Goal: Task Accomplishment & Management: Manage account settings

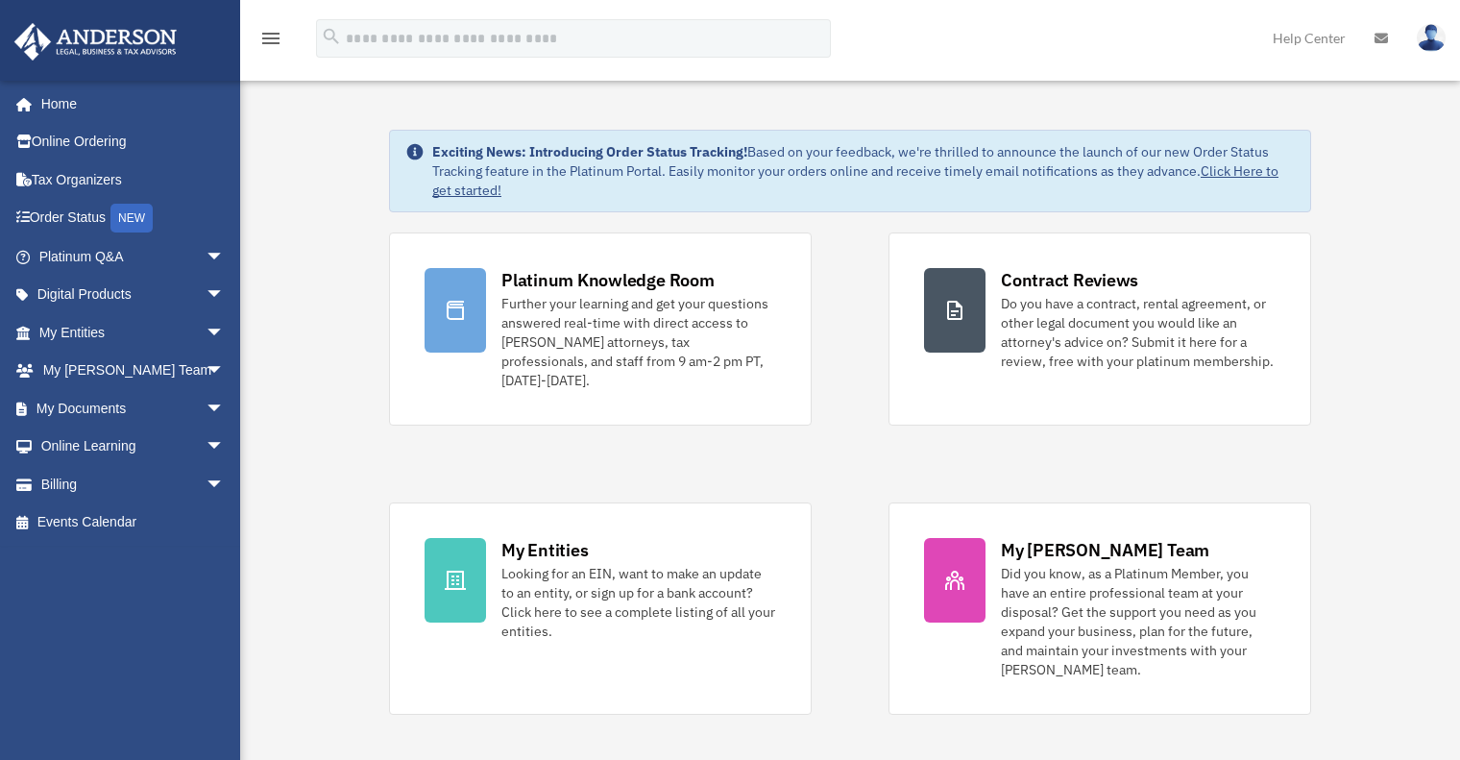
click at [1431, 42] on img at bounding box center [1431, 38] width 29 height 28
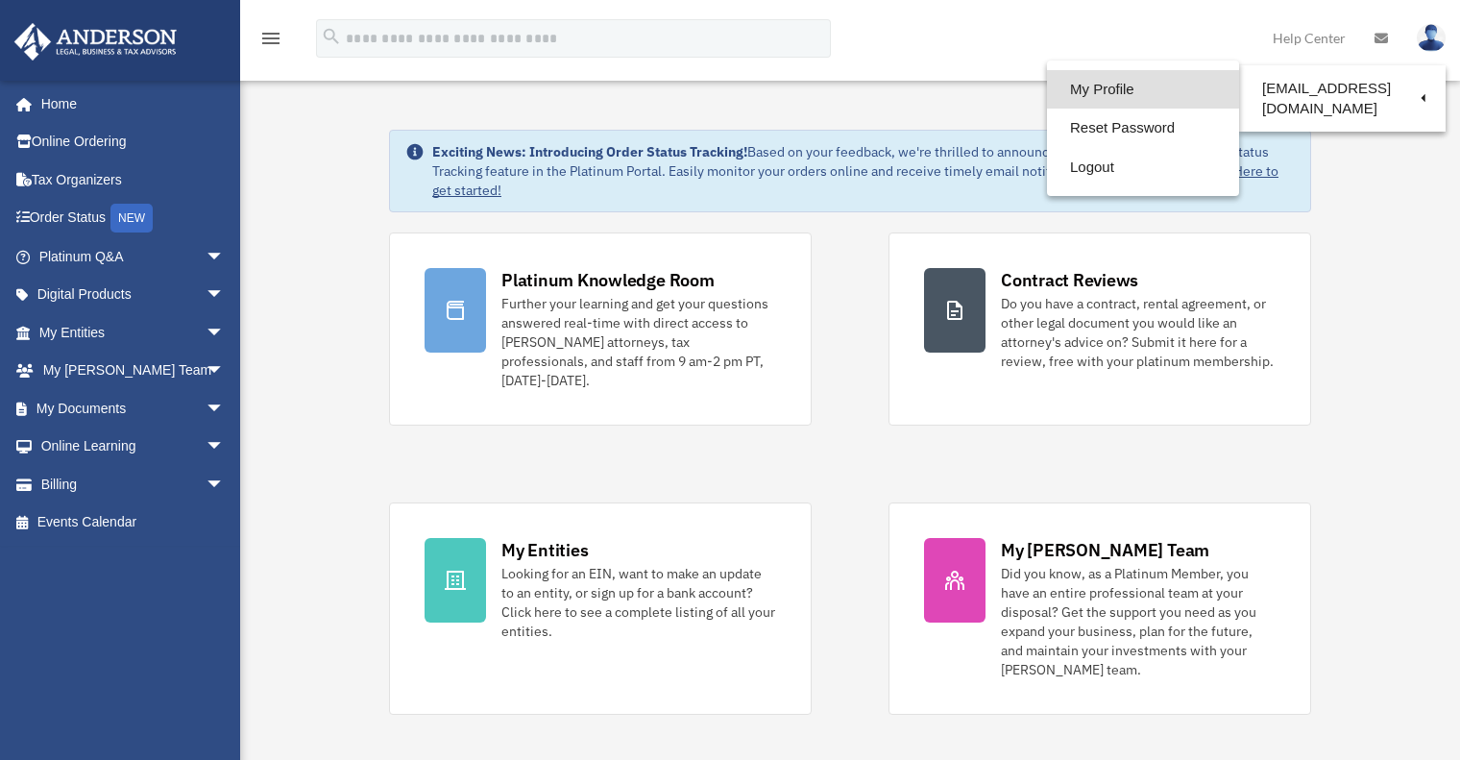
click at [1122, 83] on link "My Profile" at bounding box center [1143, 89] width 192 height 39
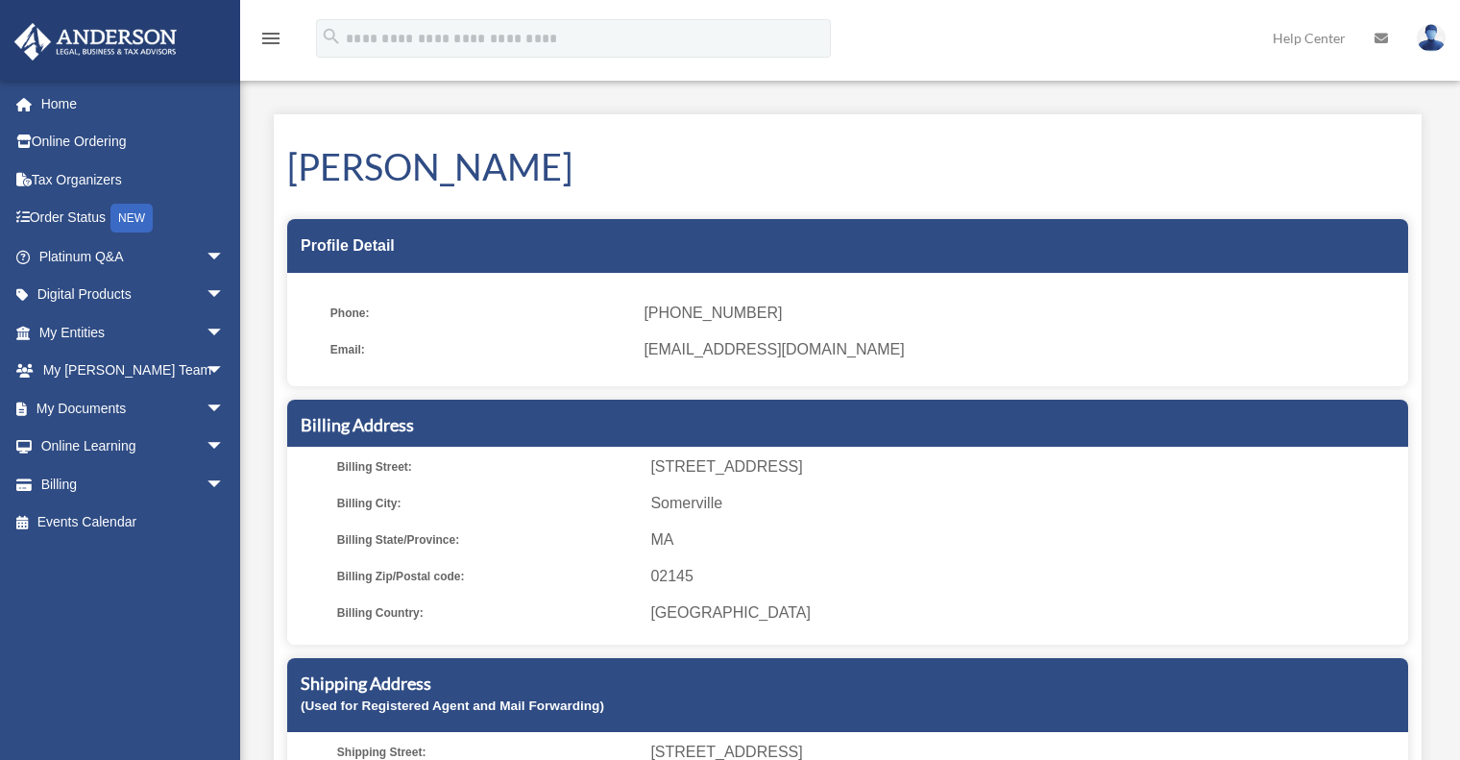
click at [1434, 44] on img at bounding box center [1431, 38] width 29 height 28
click at [909, 54] on div "menu search Site Menu add [EMAIL_ADDRESS][DOMAIN_NAME] My Profile Reset Passwor…" at bounding box center [729, 46] width 1431 height 65
